Goal: Information Seeking & Learning: Check status

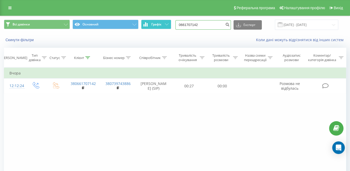
drag, startPoint x: 210, startPoint y: 24, endPoint x: 157, endPoint y: 28, distance: 53.1
click at [157, 28] on div "Всі дзвінки Основний Графік 0661707142 Експорт .csv .xls .xlsx [DATE] - [DATE]" at bounding box center [175, 25] width 342 height 10
paste input "955950230"
type input "0955950230"
click at [231, 22] on button "submit" at bounding box center [227, 24] width 7 height 9
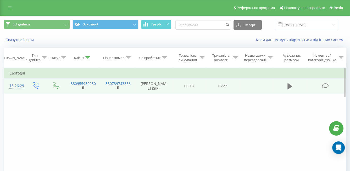
click at [291, 88] on icon at bounding box center [290, 86] width 5 height 6
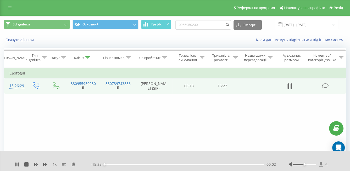
click at [320, 163] on icon at bounding box center [321, 164] width 4 height 5
click at [294, 89] on td at bounding box center [290, 85] width 32 height 15
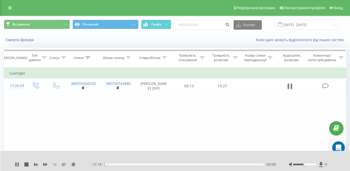
click at [289, 87] on icon at bounding box center [290, 85] width 5 height 7
